Goal: Transaction & Acquisition: Subscribe to service/newsletter

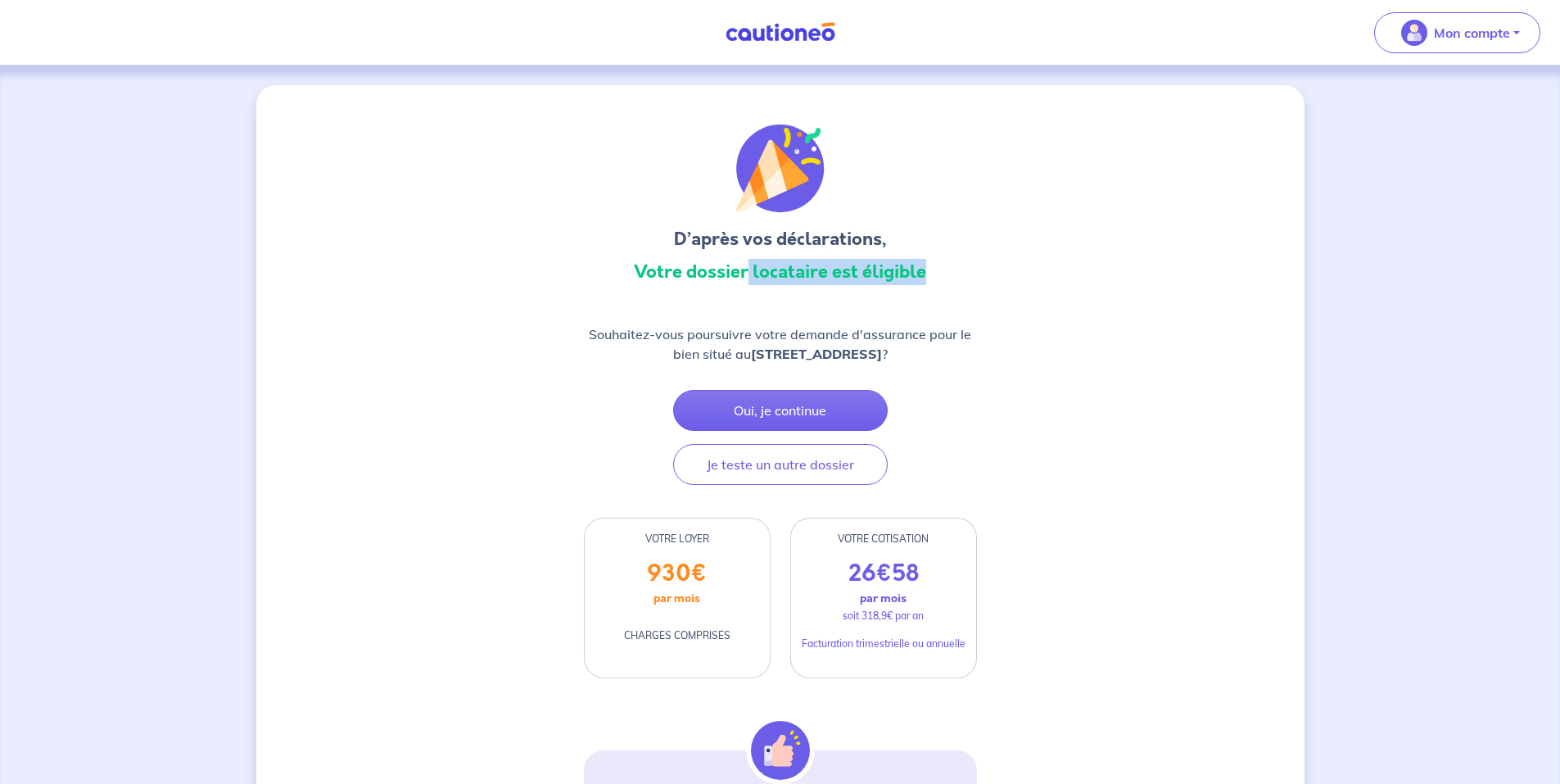
drag, startPoint x: 912, startPoint y: 289, endPoint x: 1005, endPoint y: 294, distance: 93.1
drag, startPoint x: 1005, startPoint y: 294, endPoint x: 1048, endPoint y: 368, distance: 85.6
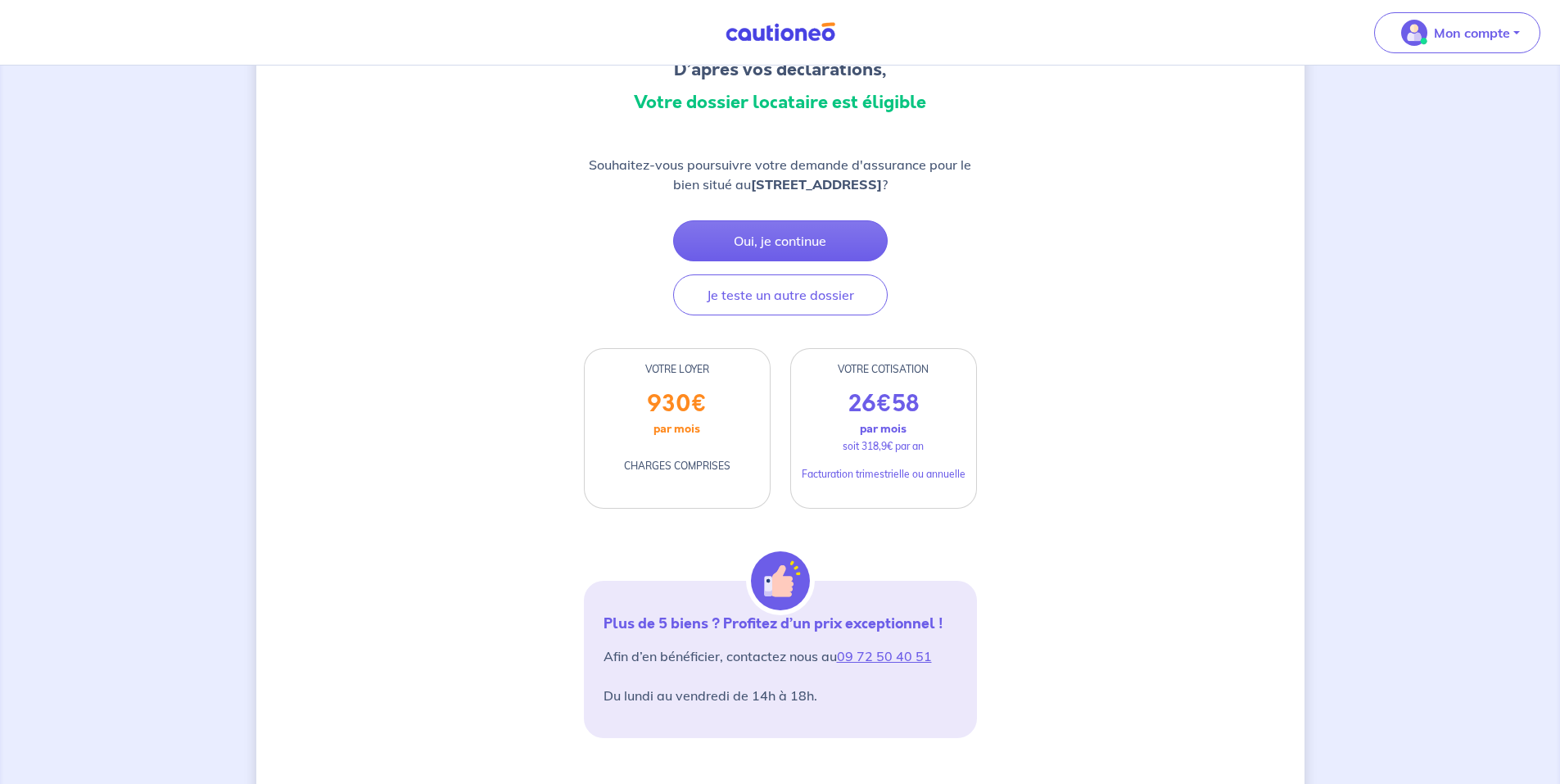
scroll to position [132, 0]
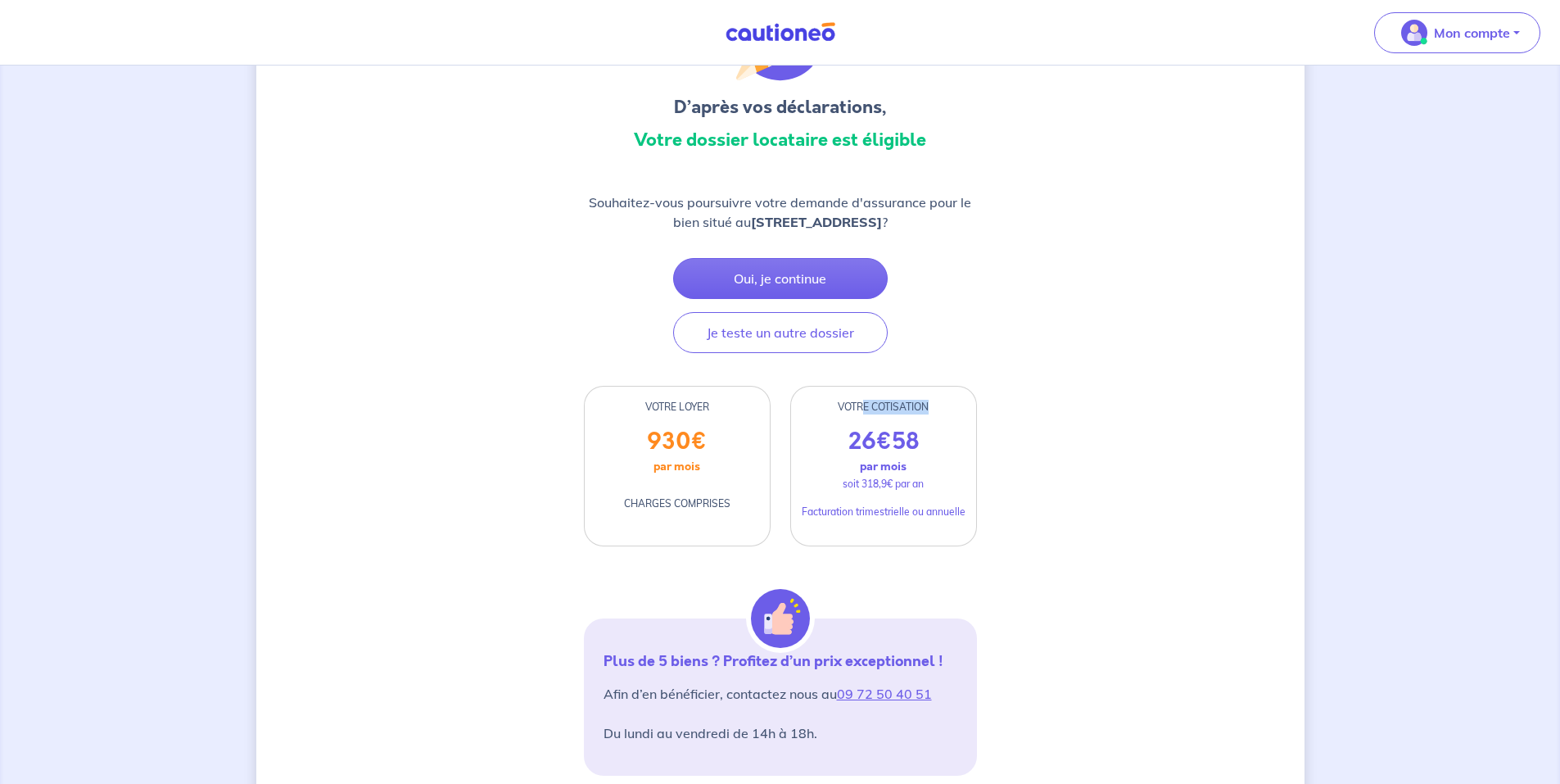
drag, startPoint x: 863, startPoint y: 420, endPoint x: 1022, endPoint y: 443, distance: 160.7
click at [1020, 443] on div "D’après vos déclarations, Votre dossier locataire est éligible Souhaitez-vous p…" at bounding box center [780, 758] width 1049 height 1609
drag, startPoint x: 1022, startPoint y: 443, endPoint x: 1057, endPoint y: 487, distance: 56.2
click at [1057, 487] on div "D’après vos déclarations, Votre dossier locataire est éligible Souhaitez-vous p…" at bounding box center [780, 758] width 1049 height 1609
click at [1045, 320] on div "D’après vos déclarations, Votre dossier locataire est éligible Souhaitez-vous p…" at bounding box center [780, 758] width 1049 height 1609
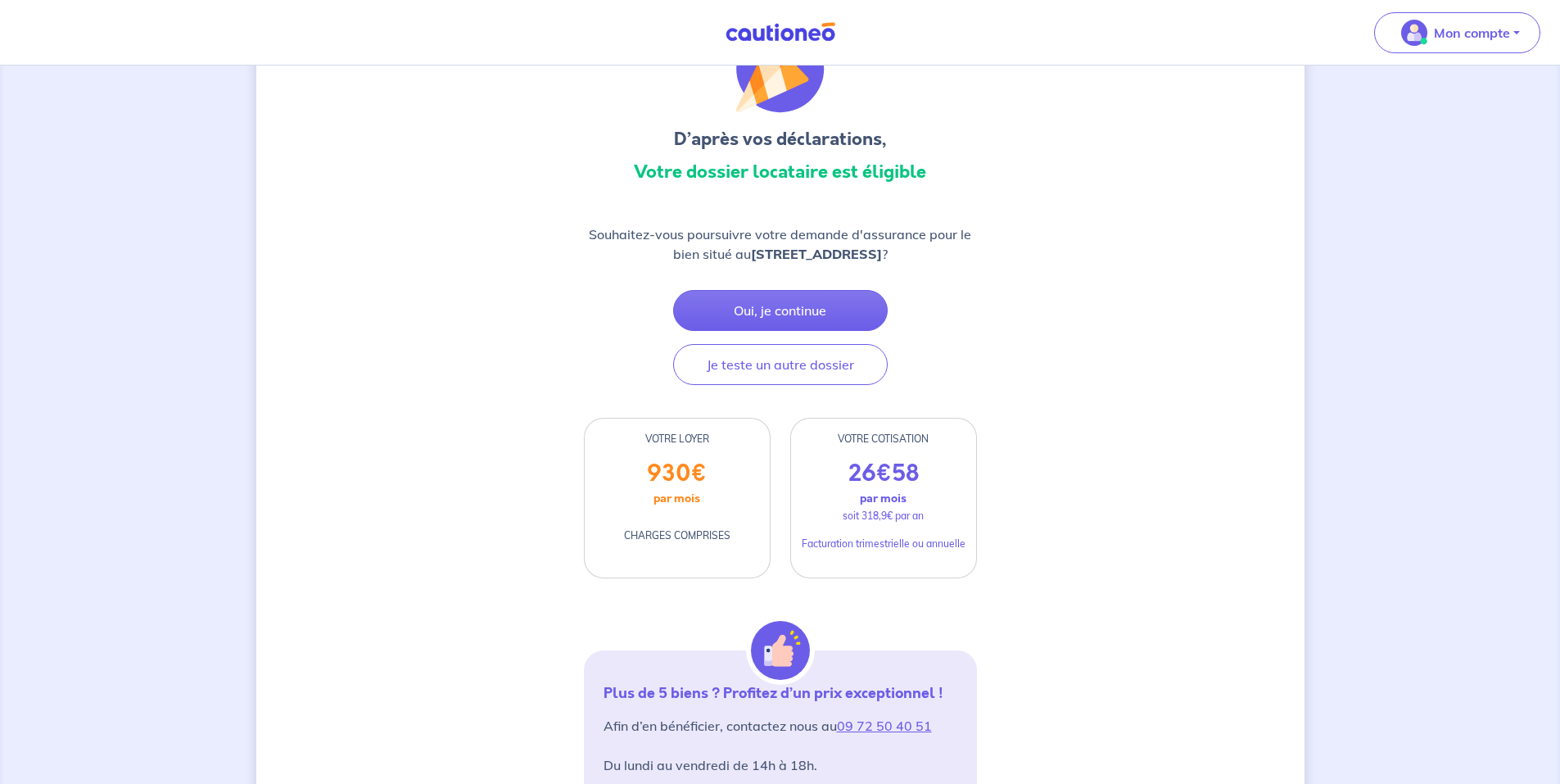
scroll to position [273, 0]
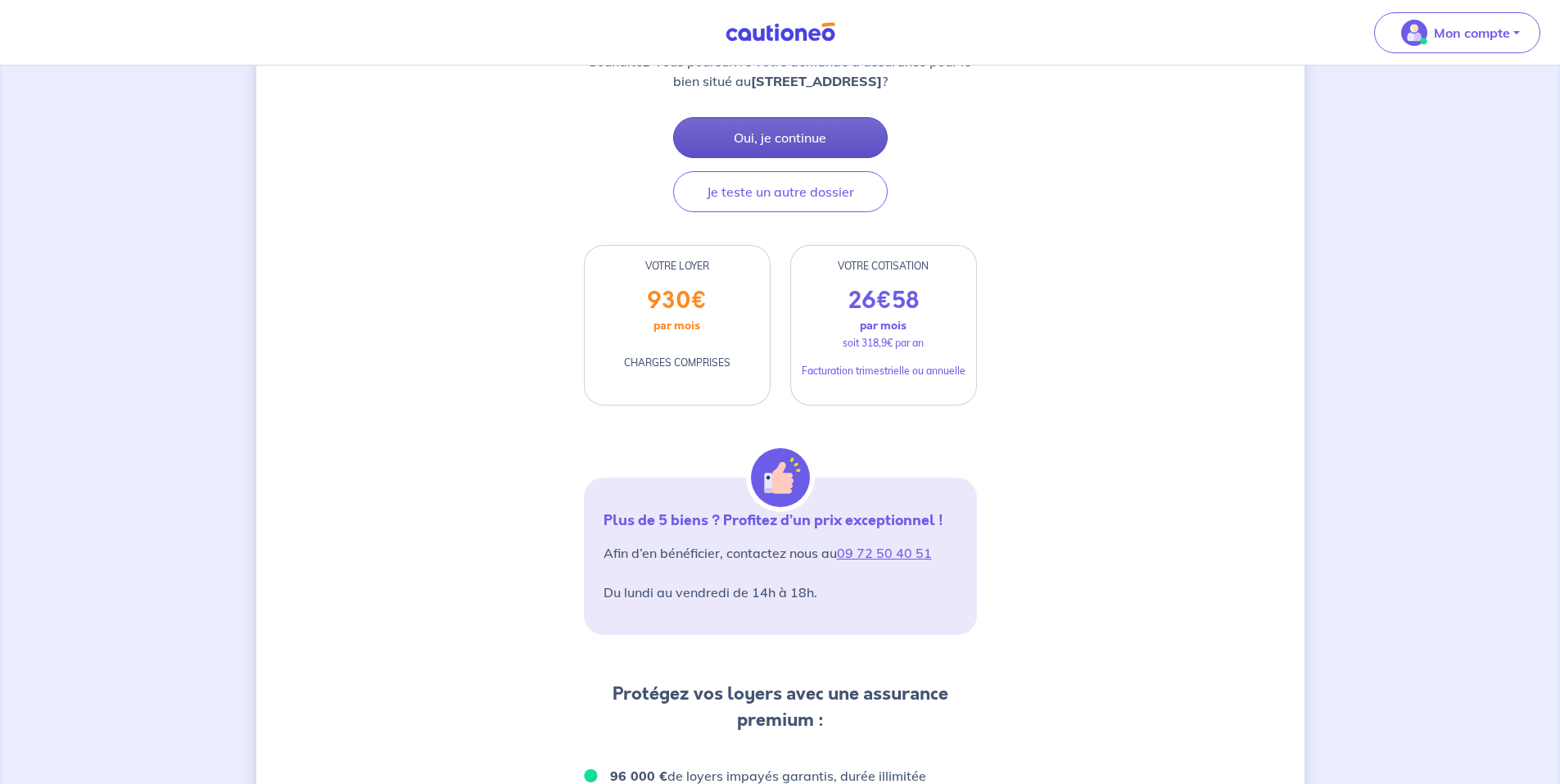
click at [799, 151] on button "Oui, je continue" at bounding box center [781, 138] width 215 height 41
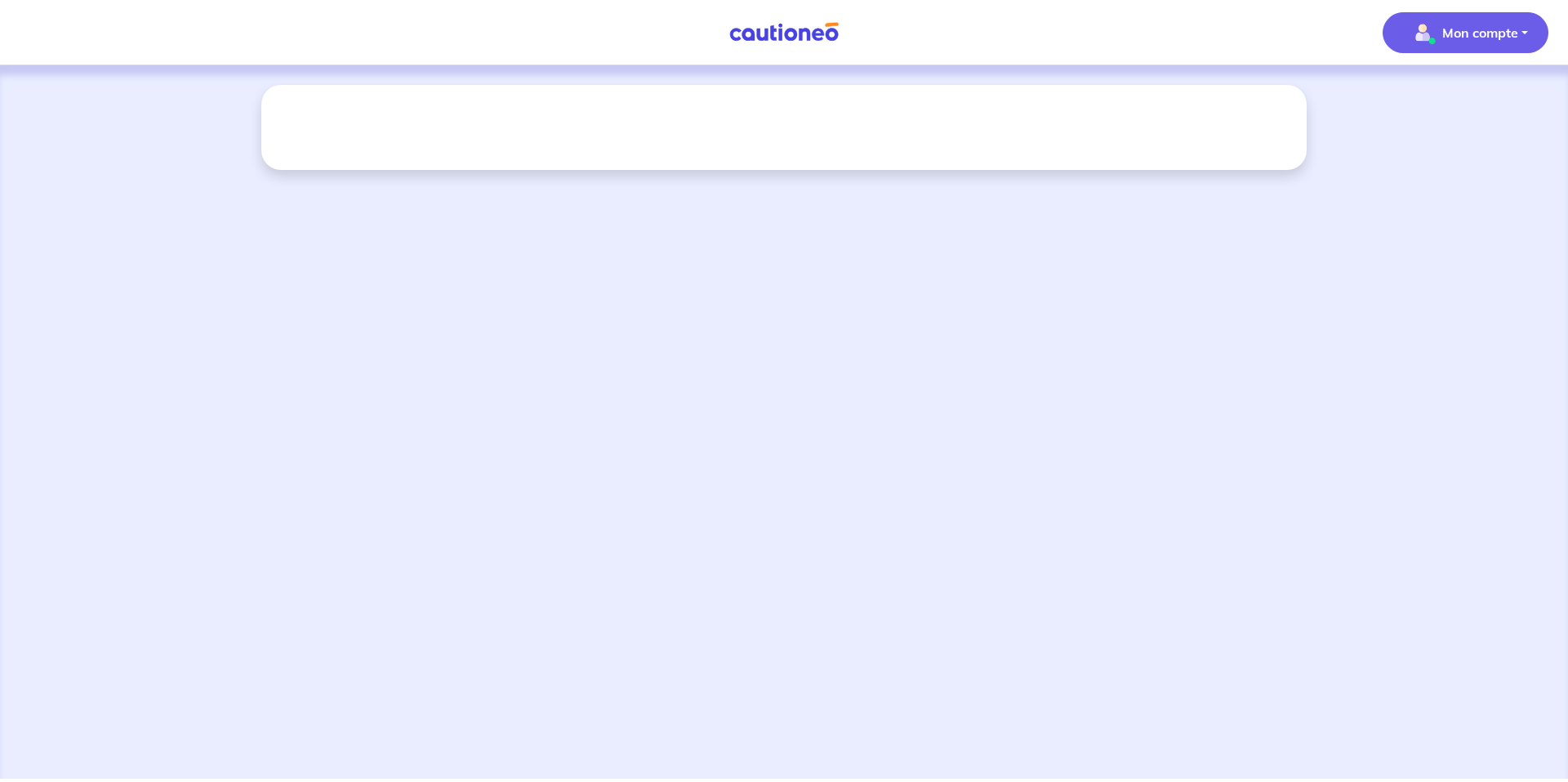
click at [1489, 39] on p "Mon compte" at bounding box center [1480, 32] width 76 height 19
click at [1446, 100] on link "Mes informations" at bounding box center [1449, 101] width 131 height 26
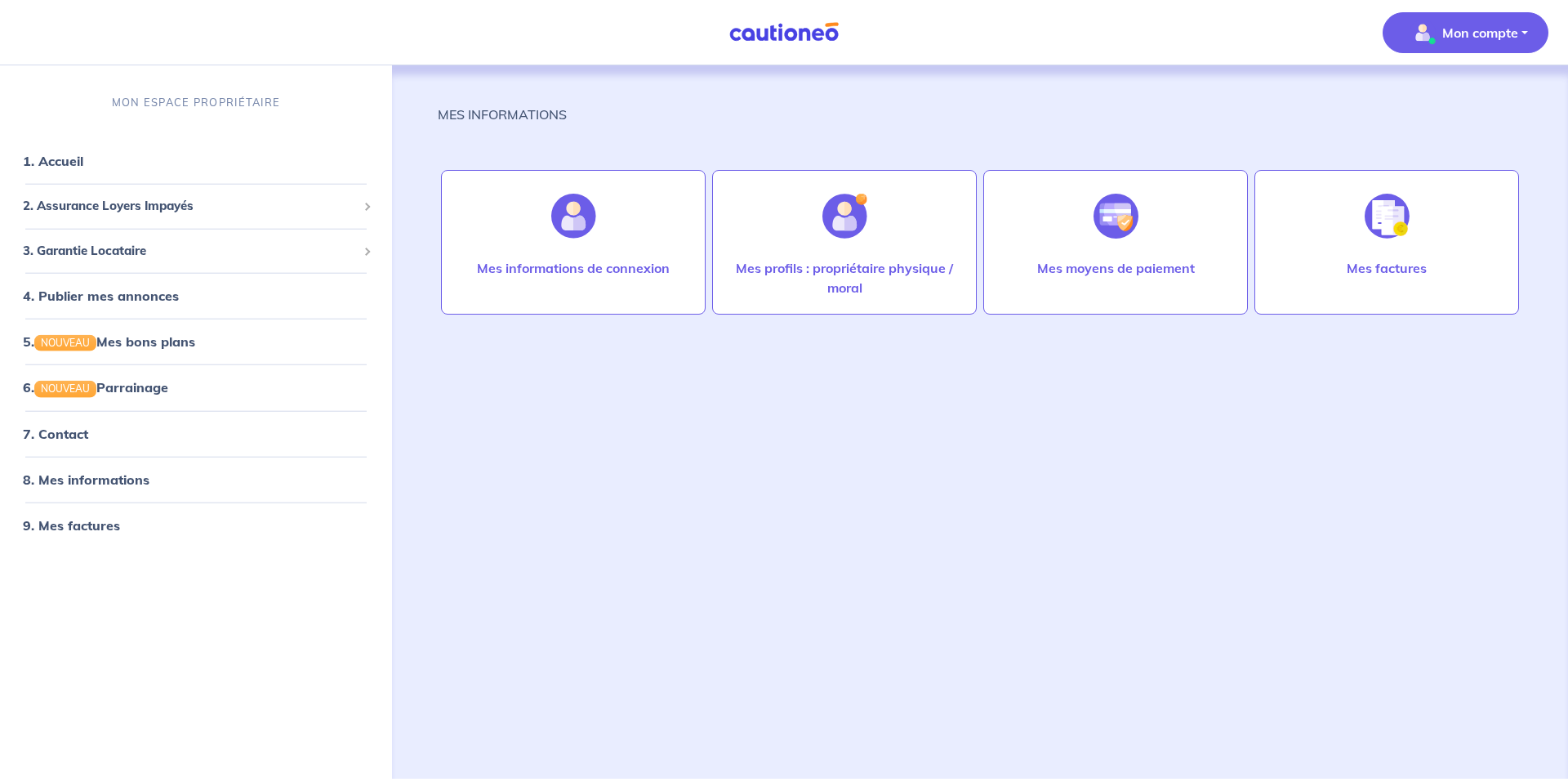
click at [878, 384] on div "MES INFORMATIONS Mes informations de connexion Mes profils : propriétaire physi…" at bounding box center [979, 403] width 1084 height 674
click at [83, 169] on link "1. Accueil" at bounding box center [52, 160] width 60 height 16
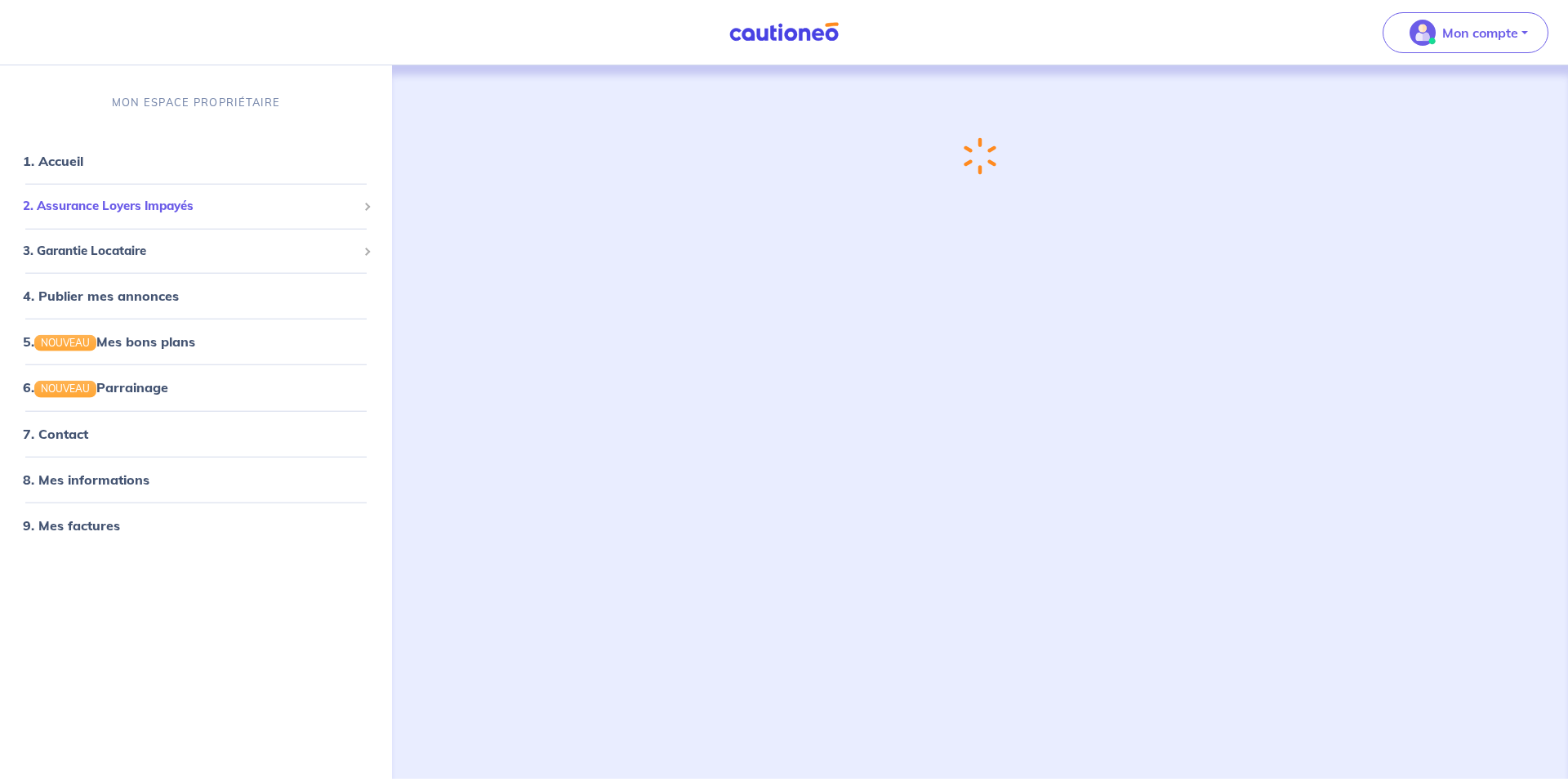
click at [135, 199] on span "2. Assurance Loyers Impayés" at bounding box center [190, 206] width 334 height 19
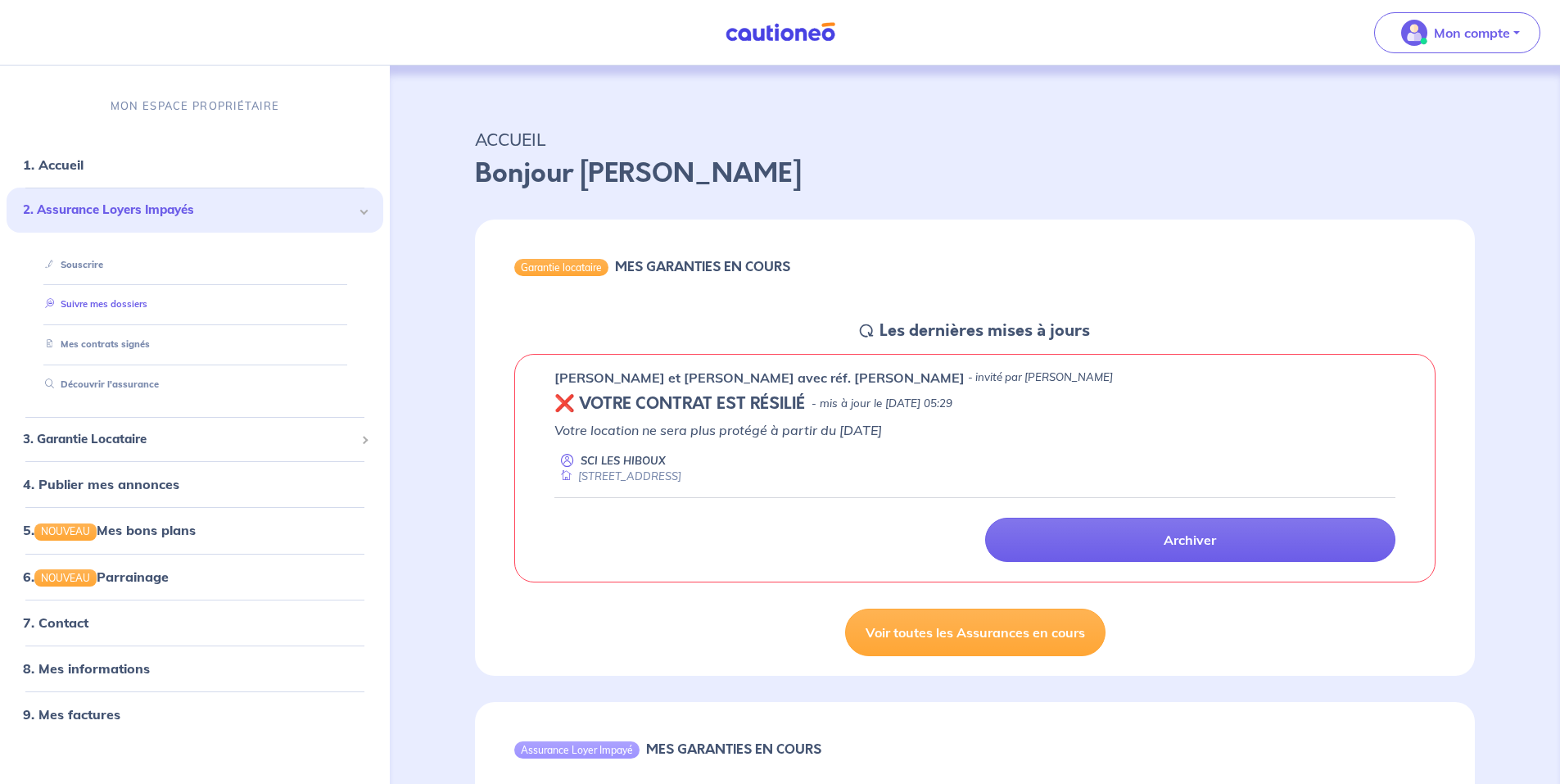
click at [109, 301] on link "Suivre mes dossiers" at bounding box center [93, 304] width 109 height 12
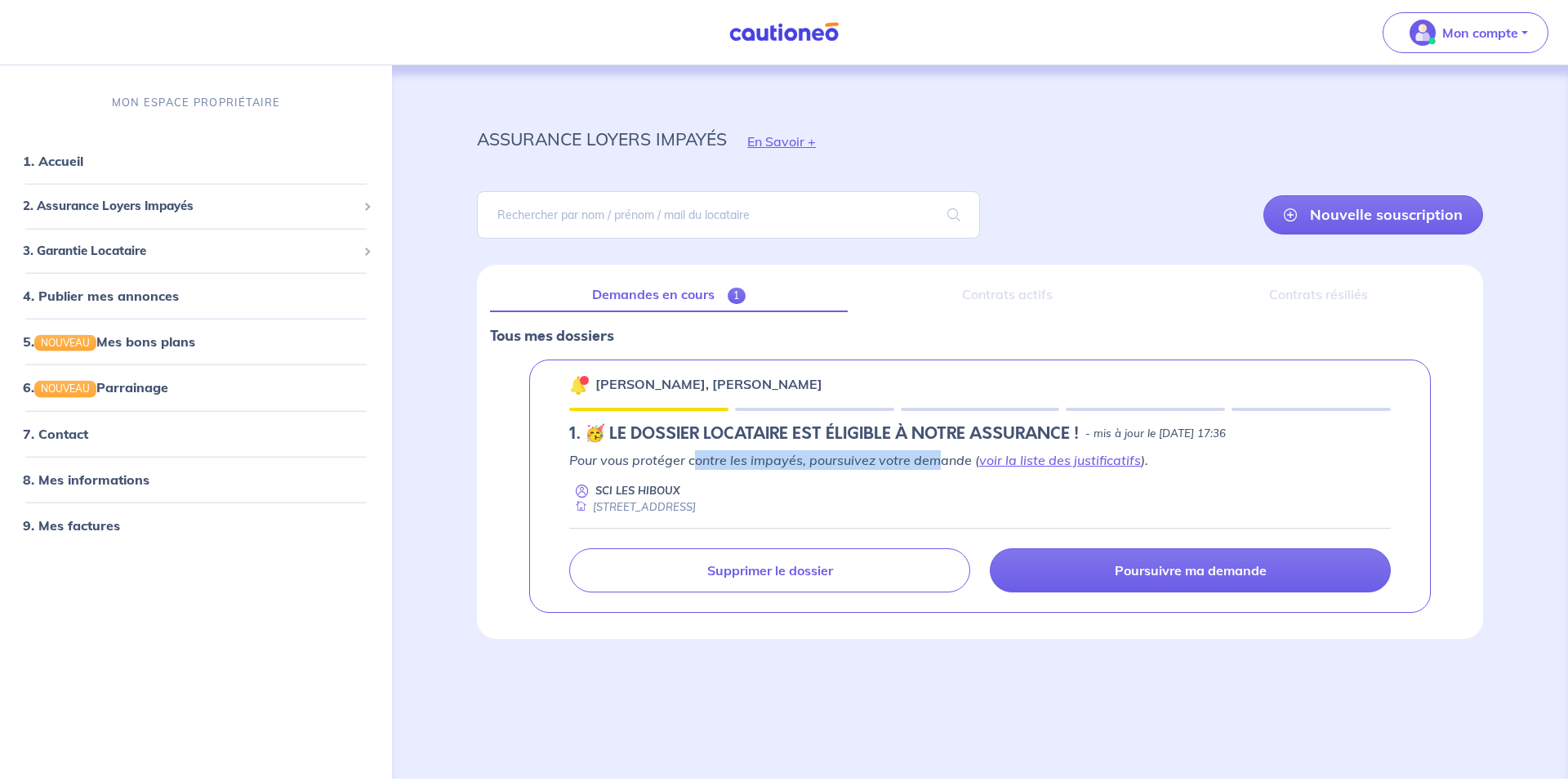
drag, startPoint x: 698, startPoint y: 466, endPoint x: 935, endPoint y: 453, distance: 237.4
click at [935, 453] on p "Pour vous protéger contre les impayés, poursuivez votre demande ( voir la liste…" at bounding box center [980, 459] width 821 height 19
drag, startPoint x: 935, startPoint y: 453, endPoint x: 1045, endPoint y: 483, distance: 114.0
click at [1045, 483] on div "SCI LES HIBOUX [STREET_ADDRESS]" at bounding box center [980, 499] width 821 height 32
click at [1057, 460] on link "voir la liste des justificatifs" at bounding box center [1060, 459] width 162 height 16
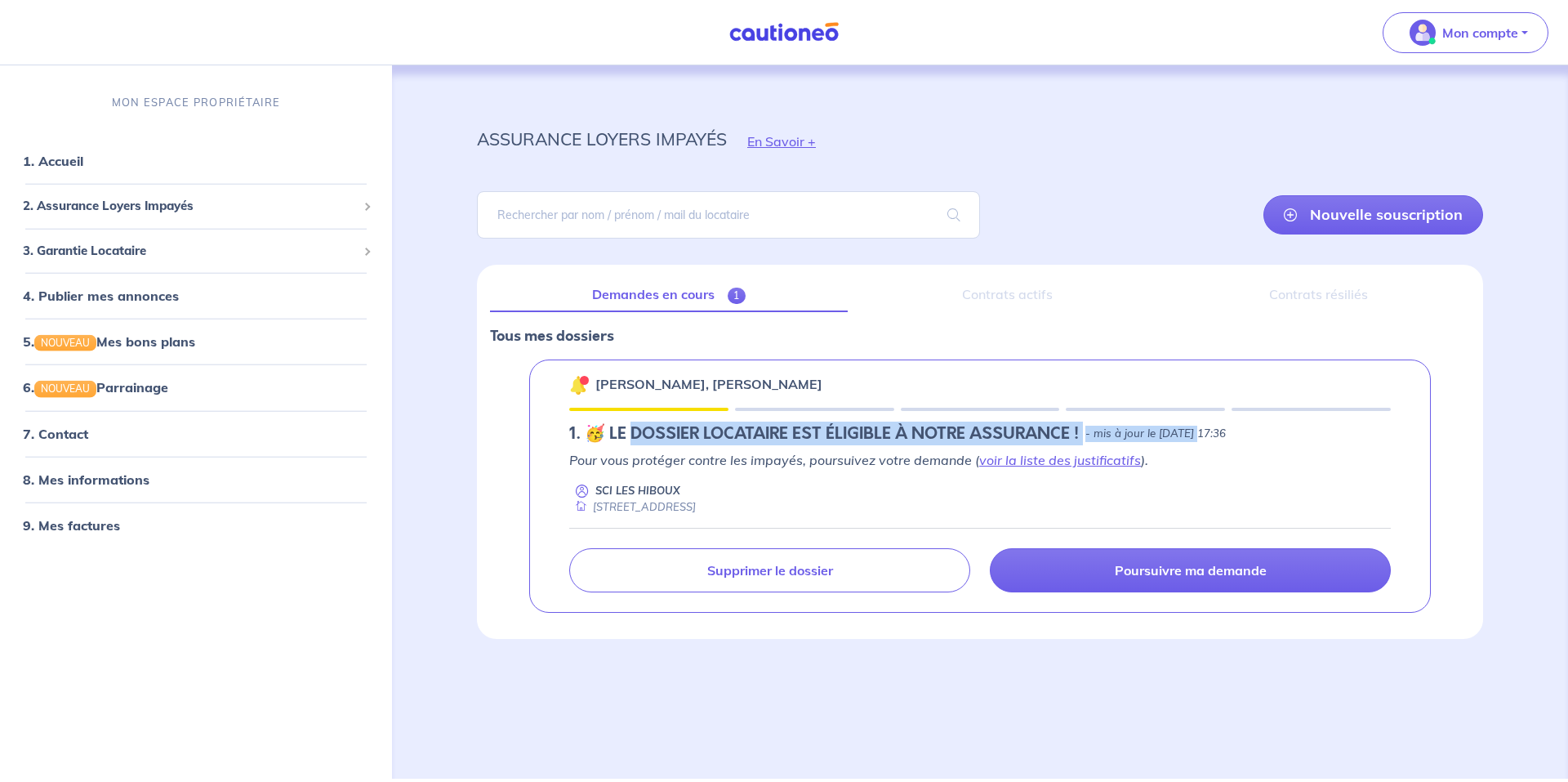
drag, startPoint x: 675, startPoint y: 431, endPoint x: 1218, endPoint y: 431, distance: 543.0
click at [1217, 431] on div "1.︎ 🥳 LE DOSSIER LOCATAIRE EST ÉLIGIBLE À NOTRE ASSURANCE ! - mis à jour le [DA…" at bounding box center [980, 433] width 821 height 19
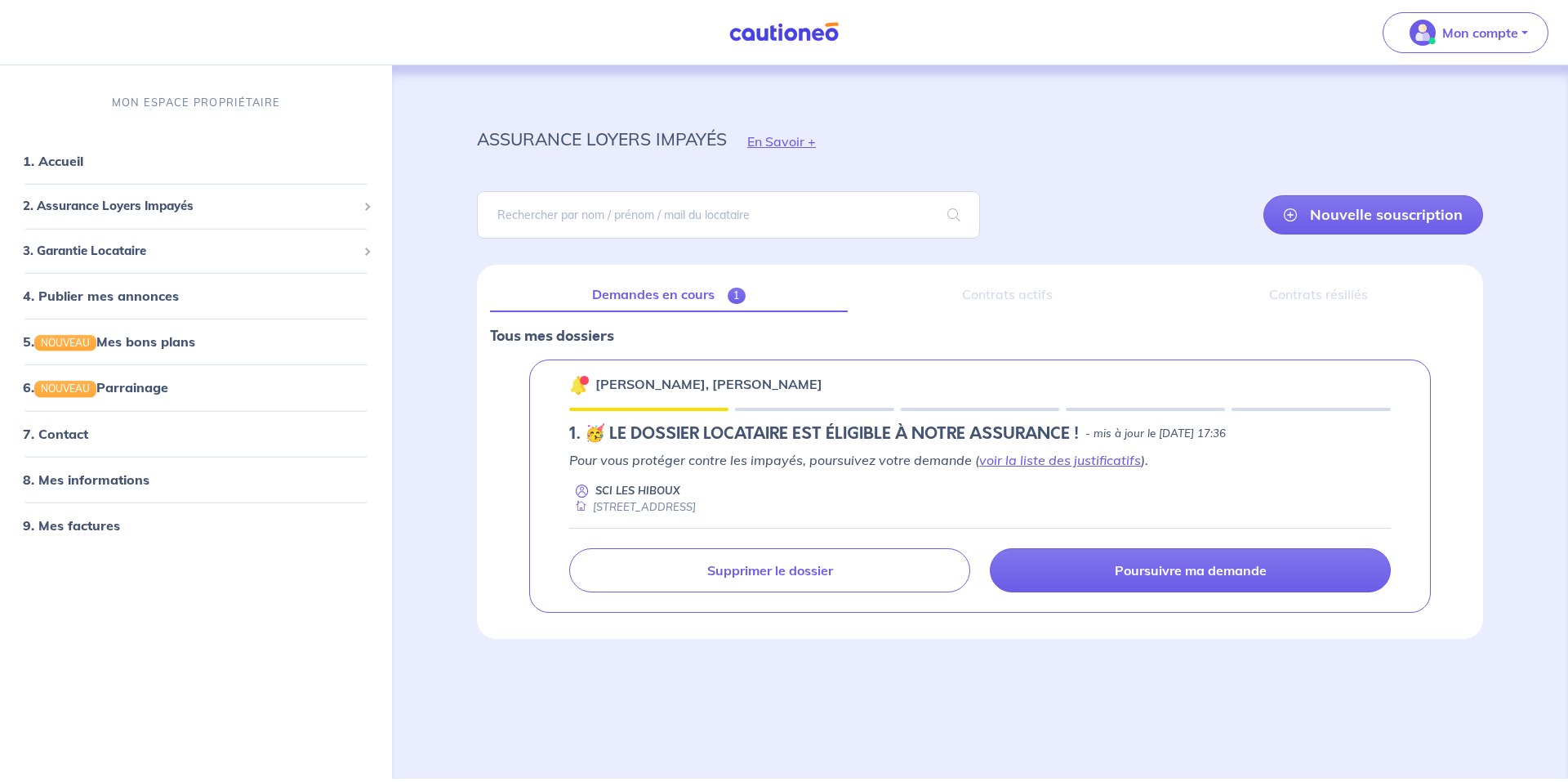
drag, startPoint x: 1218, startPoint y: 431, endPoint x: 1419, endPoint y: 468, distance: 204.4
click at [1419, 468] on div "[PERSON_NAME], [PERSON_NAME] 1.︎ 🥳 LE DOSSIER LOCATAIRE EST ÉLIGIBLE À NOTRE AS…" at bounding box center [980, 485] width 902 height 253
drag, startPoint x: 851, startPoint y: 422, endPoint x: 1102, endPoint y: 429, distance: 251.1
click at [1100, 429] on div "1.︎ 🥳 LE DOSSIER LOCATAIRE EST ÉLIGIBLE À NOTRE ASSURANCE ! - mis à jour le [DA…" at bounding box center [980, 433] width 821 height 19
drag, startPoint x: 1102, startPoint y: 429, endPoint x: 1349, endPoint y: 463, distance: 249.3
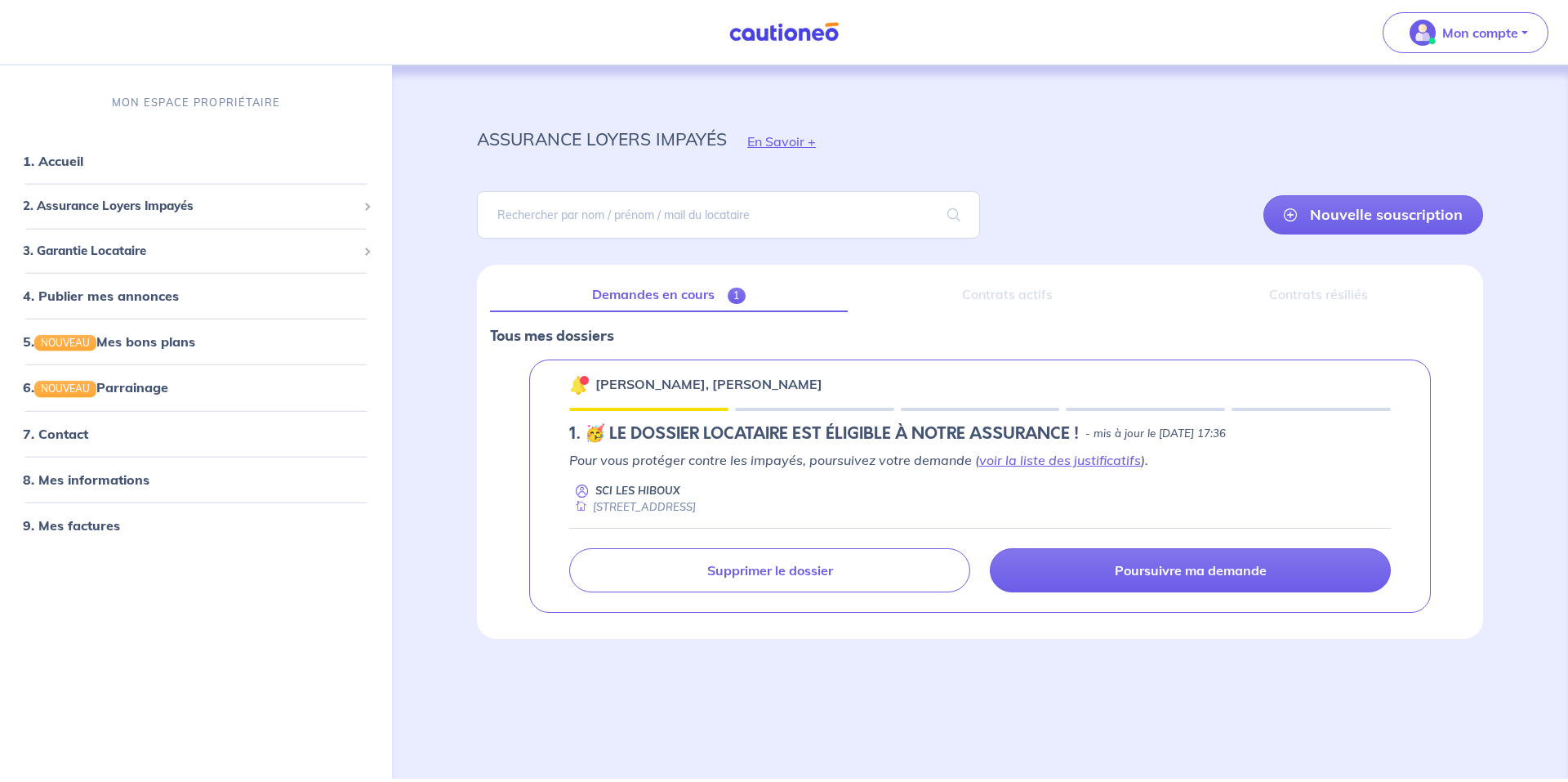
click at [1349, 463] on p "Pour vous protéger contre les impayés, poursuivez votre demande ( voir la liste…" at bounding box center [980, 459] width 821 height 19
